Goal: Information Seeking & Learning: Learn about a topic

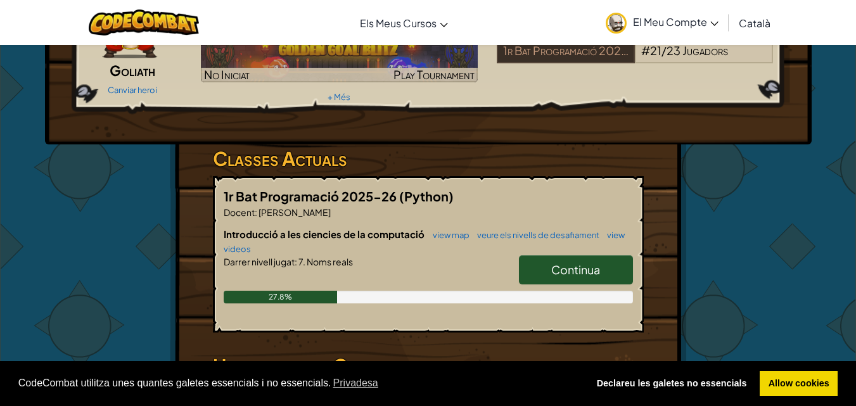
scroll to position [146, 0]
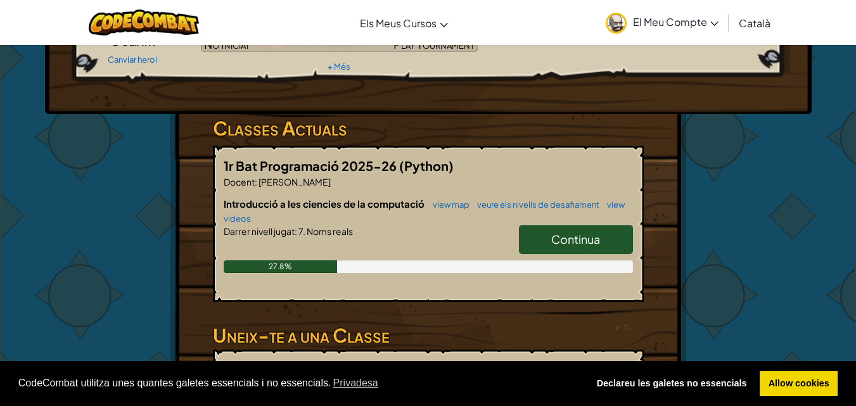
click at [583, 247] on link "Continua" at bounding box center [576, 239] width 114 height 29
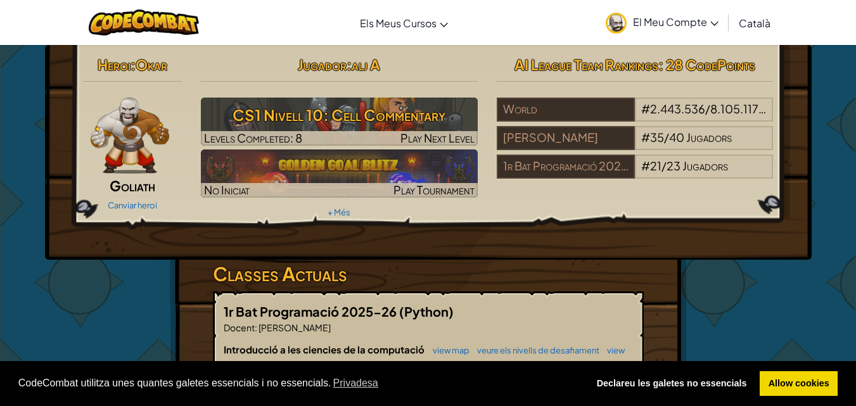
select select "ca"
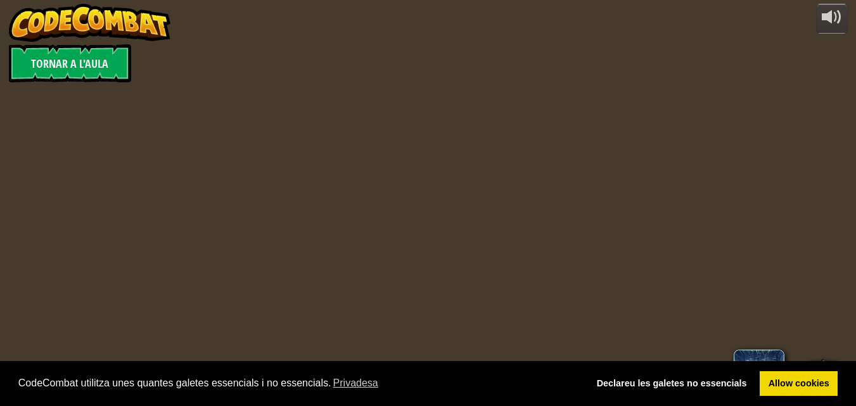
select select "ca"
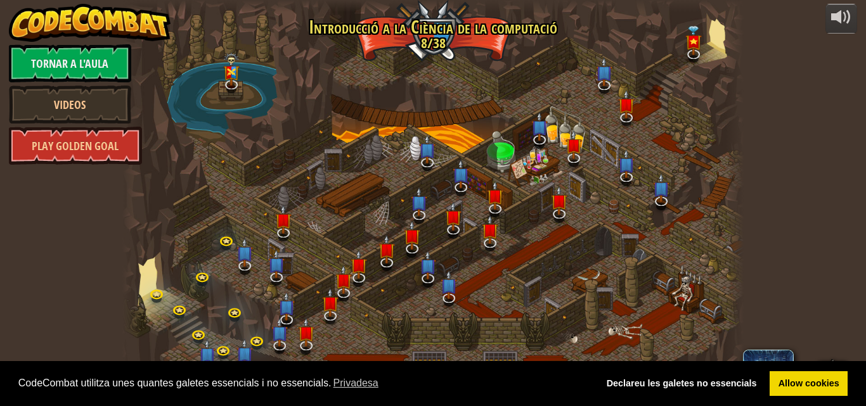
select select "ca"
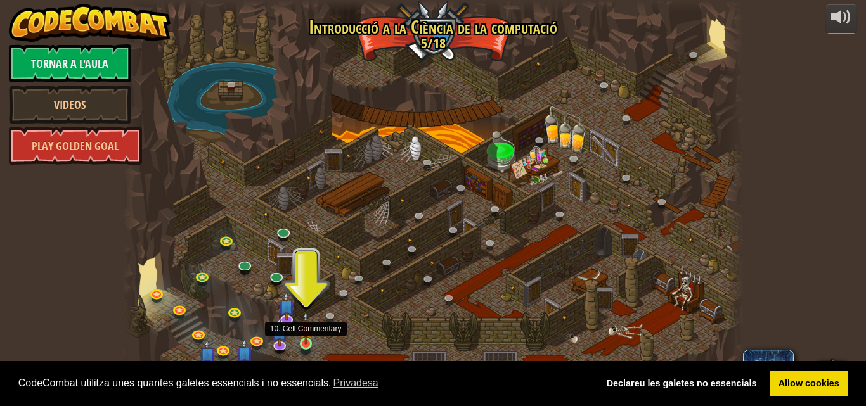
click at [304, 344] on img at bounding box center [306, 328] width 15 height 34
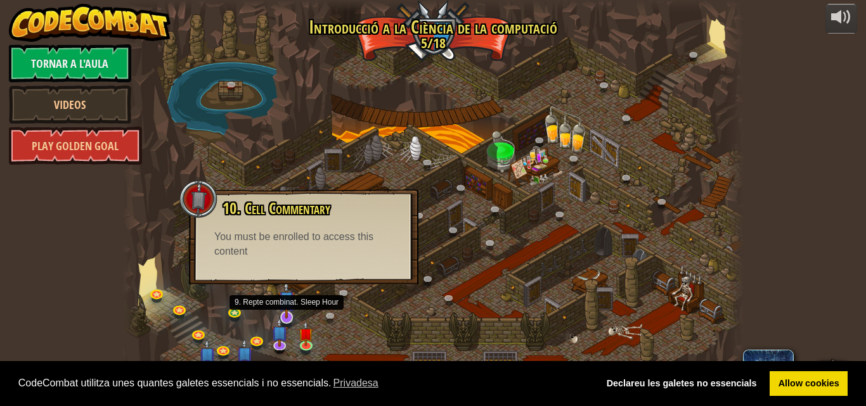
click at [294, 313] on img at bounding box center [286, 299] width 17 height 39
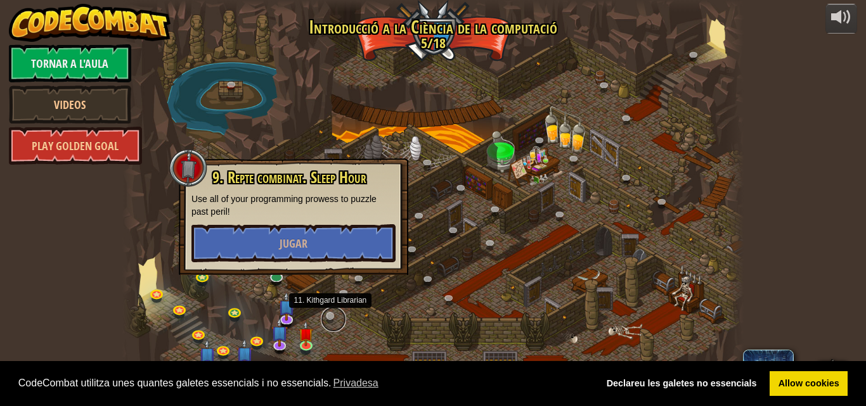
click at [325, 314] on link at bounding box center [333, 319] width 25 height 25
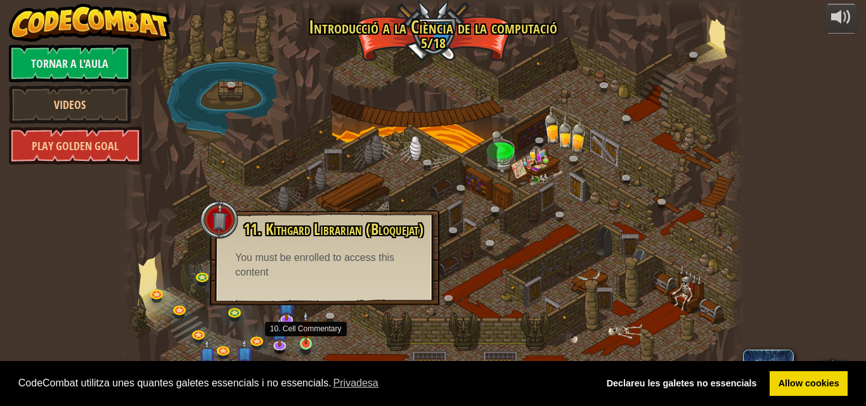
click at [304, 343] on img at bounding box center [306, 328] width 15 height 34
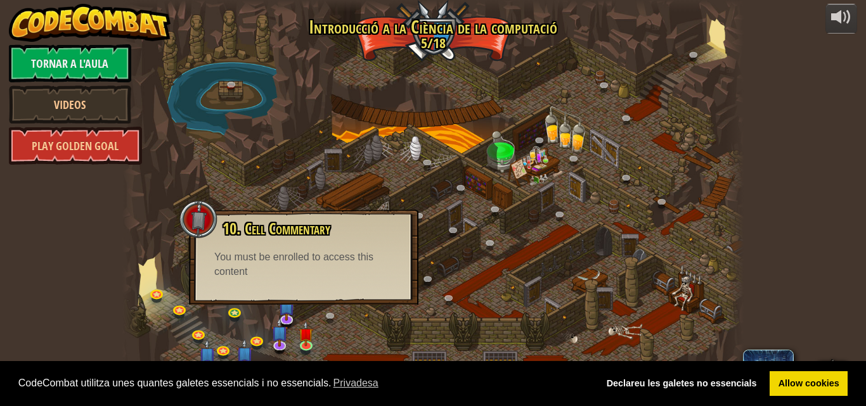
click at [306, 279] on div "You must be enrolled to access this content" at bounding box center [303, 264] width 179 height 29
click at [65, 259] on div "powered by [PERSON_NAME] a l'aula Videos Play Golden Goal 25. Les Portes de Kit…" at bounding box center [433, 203] width 866 height 406
